Goal: Information Seeking & Learning: Learn about a topic

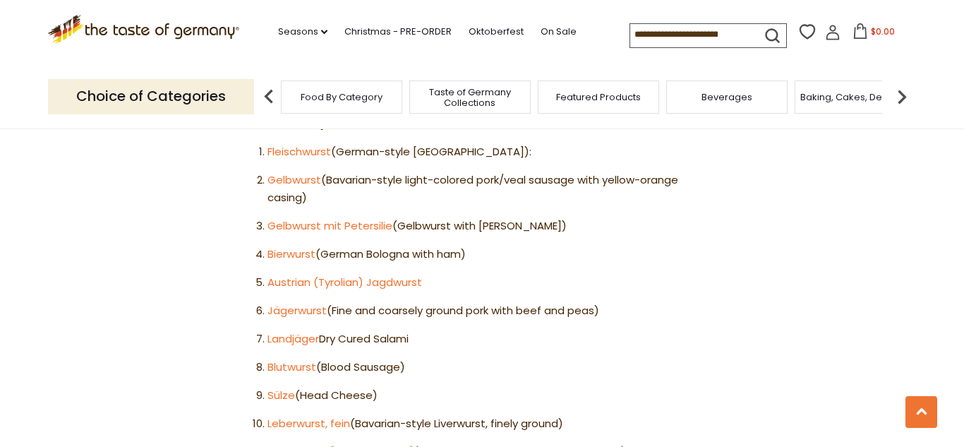
scroll to position [883, 0]
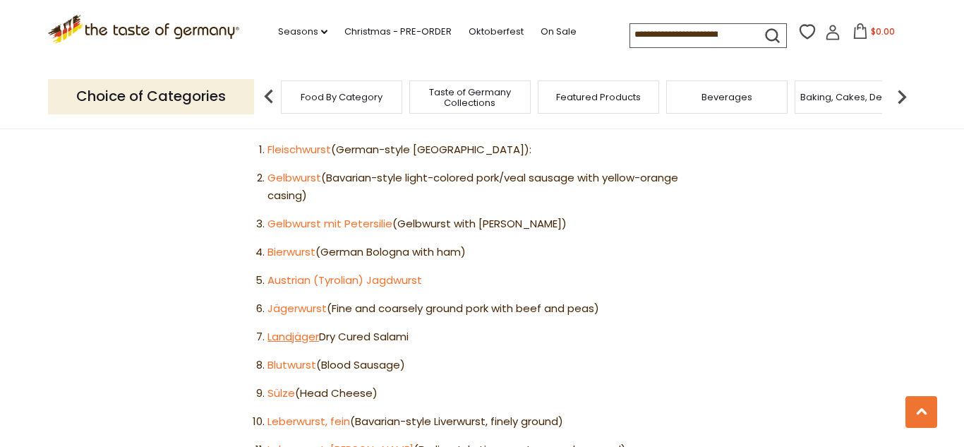
click at [313, 329] on link "Landjäger" at bounding box center [294, 336] width 52 height 15
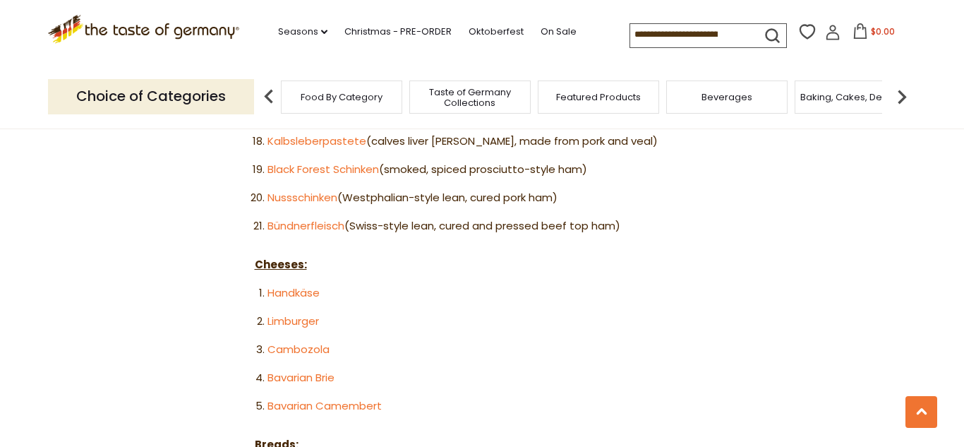
scroll to position [1418, 0]
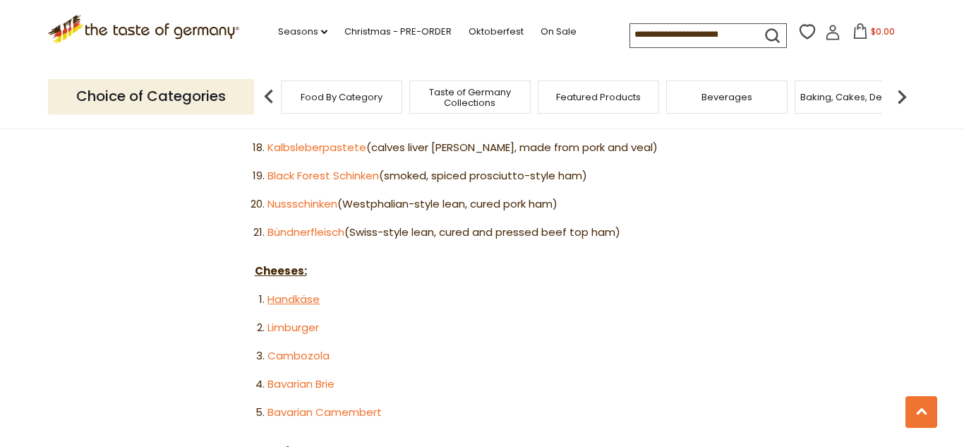
click at [273, 292] on link "Handkäse" at bounding box center [294, 299] width 52 height 15
click at [314, 348] on link "Cambozola" at bounding box center [299, 355] width 62 height 15
click at [301, 292] on link "Handkäse" at bounding box center [294, 299] width 52 height 15
click at [309, 376] on link "Bavarian Brie" at bounding box center [301, 383] width 67 height 15
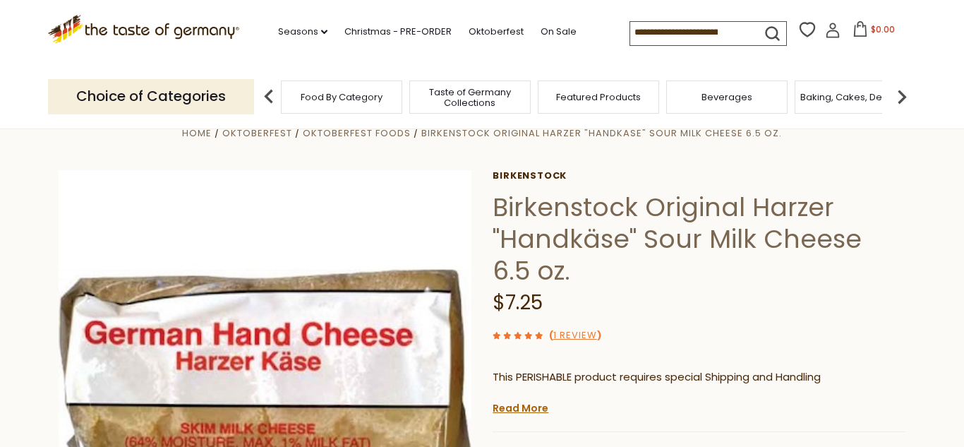
scroll to position [28, 0]
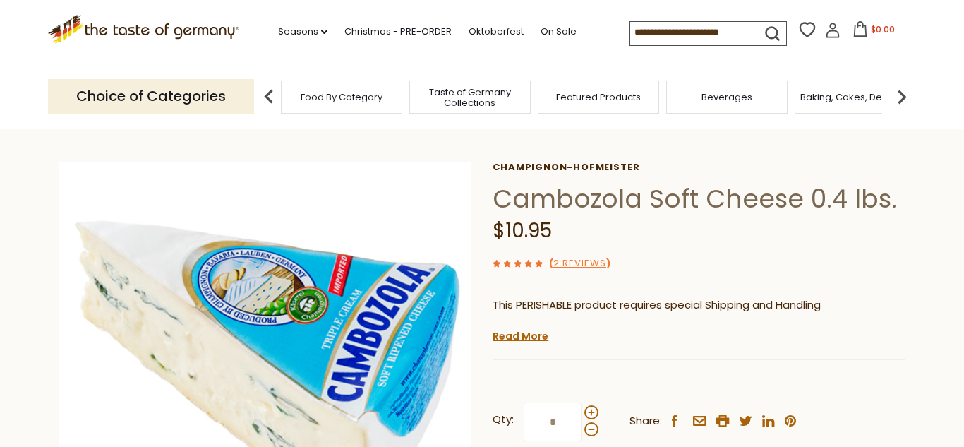
scroll to position [42, 0]
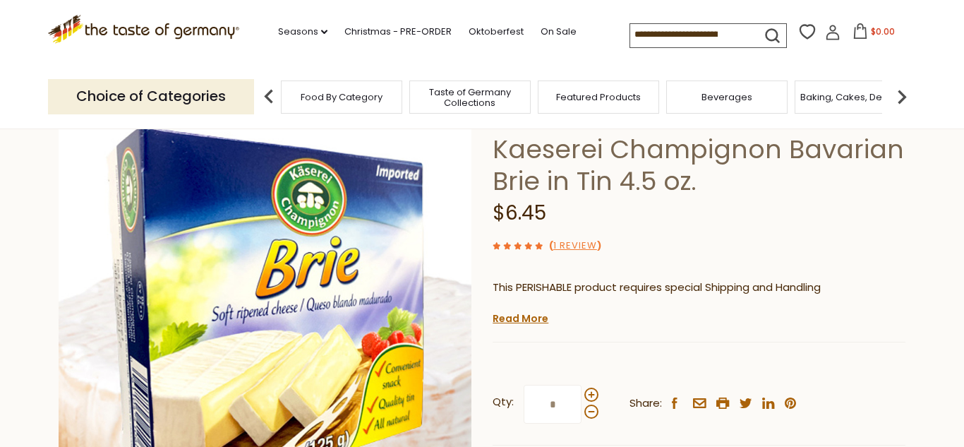
scroll to position [85, 0]
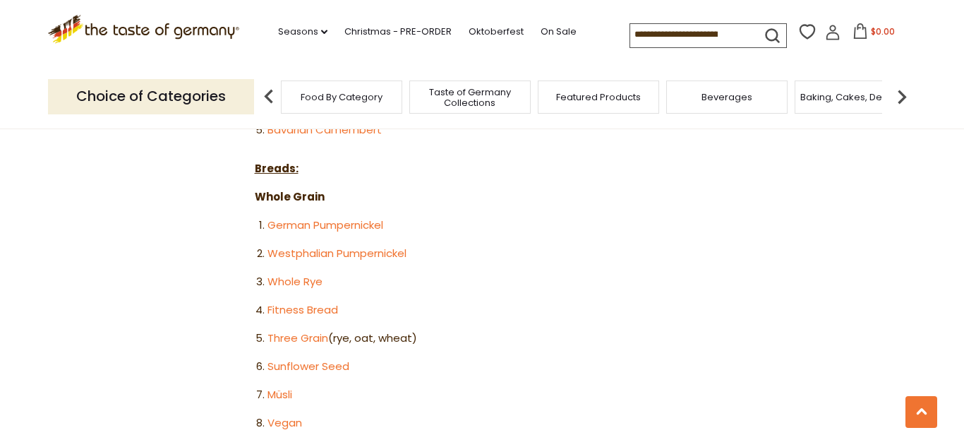
scroll to position [1701, 0]
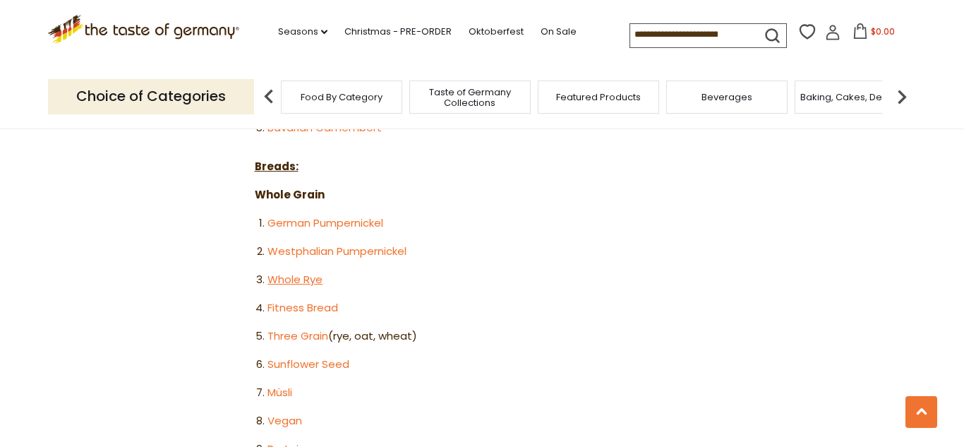
click at [298, 272] on link "Whole Rye" at bounding box center [295, 279] width 55 height 15
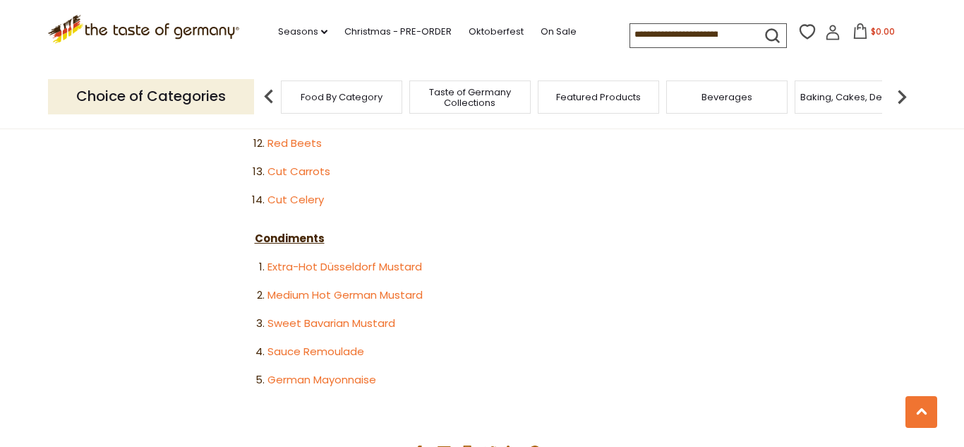
scroll to position [2858, 0]
